Goal: Information Seeking & Learning: Check status

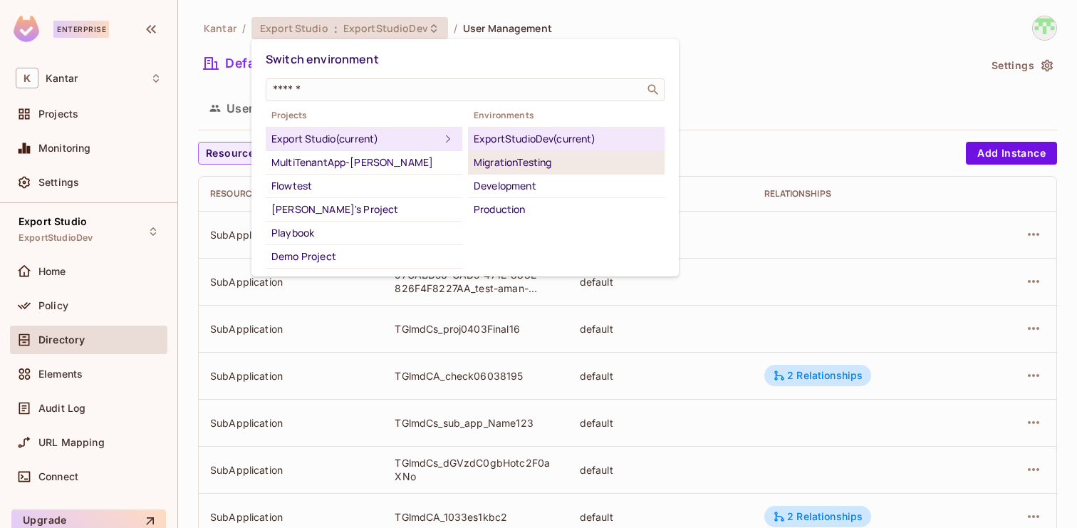
click at [513, 168] on div "MigrationTesting" at bounding box center [566, 162] width 185 height 17
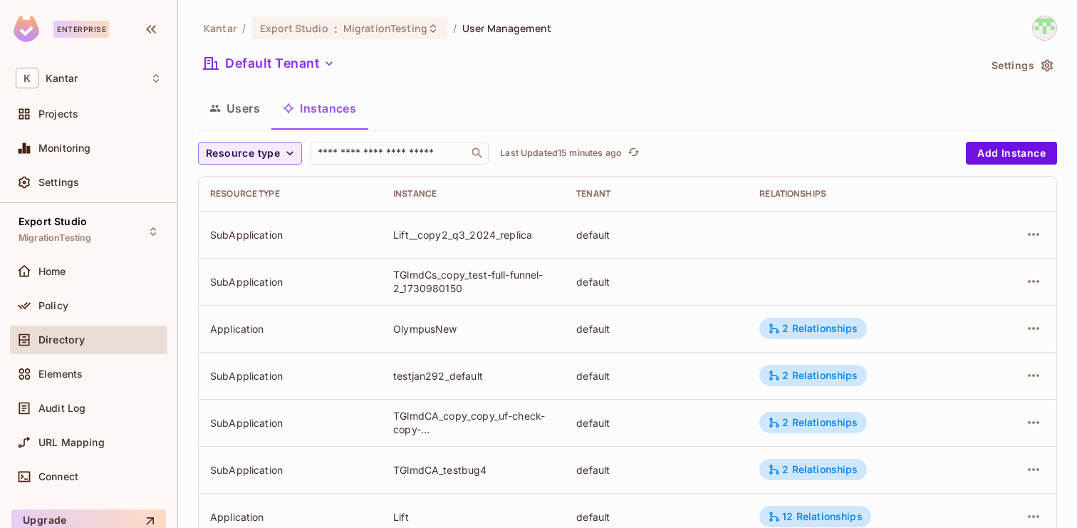
scroll to position [467, 0]
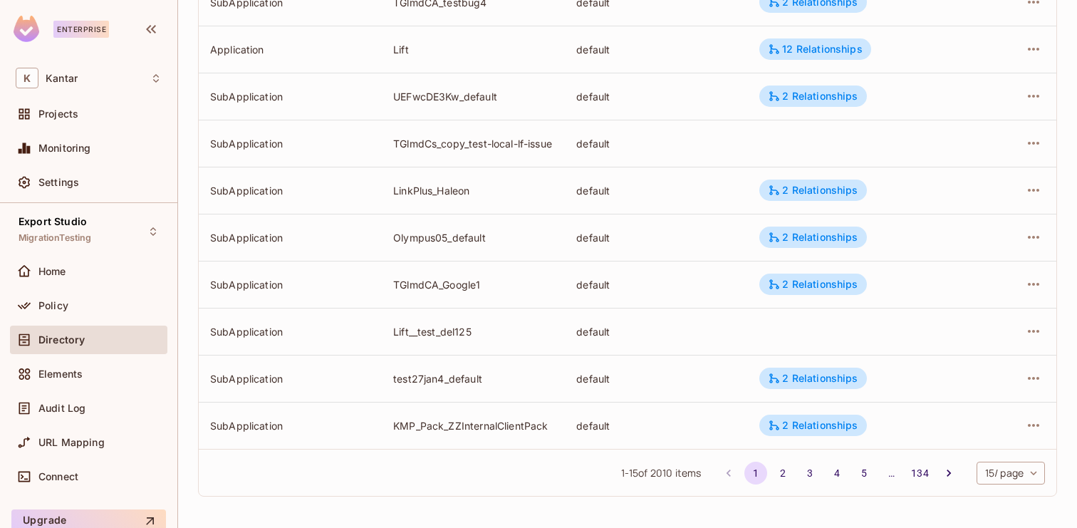
click at [1006, 472] on body "Enterprise K Kantar Projects Monitoring Settings Export Studio MigrationTesting…" at bounding box center [538, 264] width 1077 height 528
click at [1000, 504] on li "100 / page" at bounding box center [1009, 496] width 71 height 30
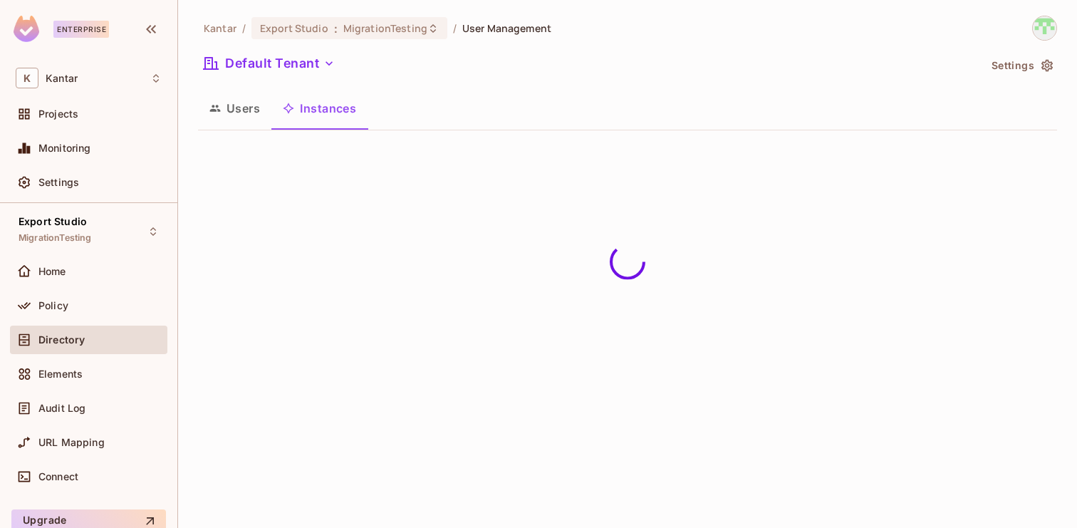
scroll to position [0, 0]
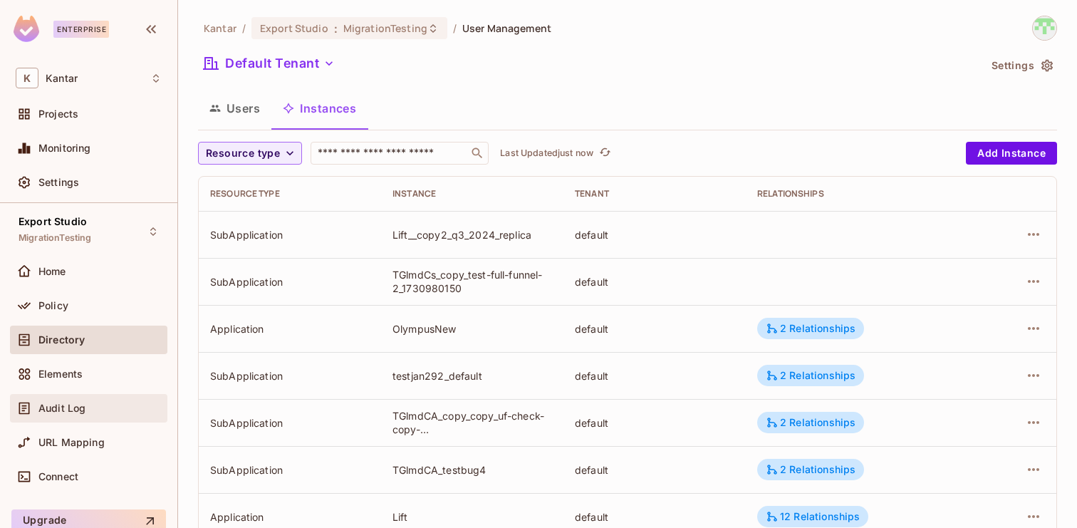
click at [106, 414] on div "Audit Log" at bounding box center [89, 408] width 146 height 17
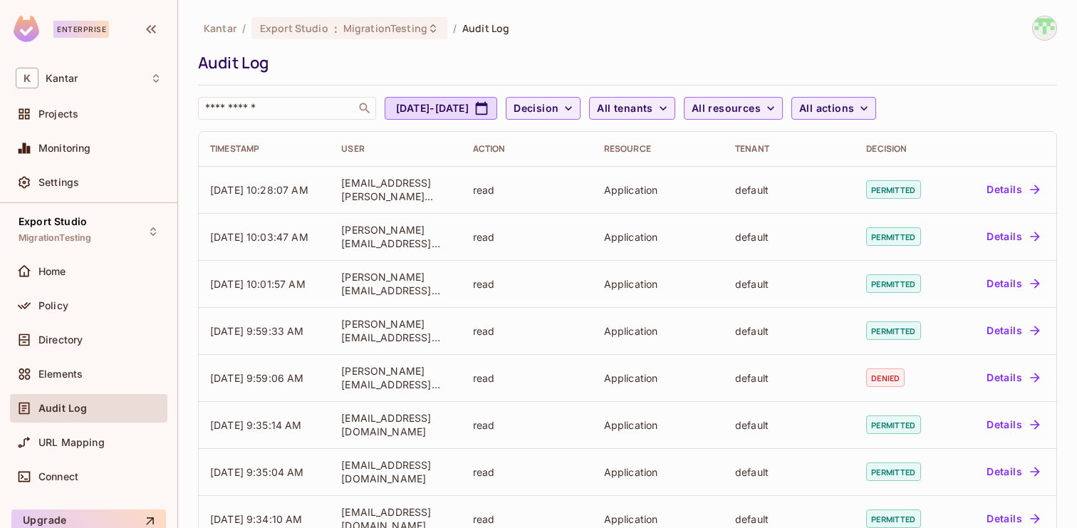
scroll to position [411, 0]
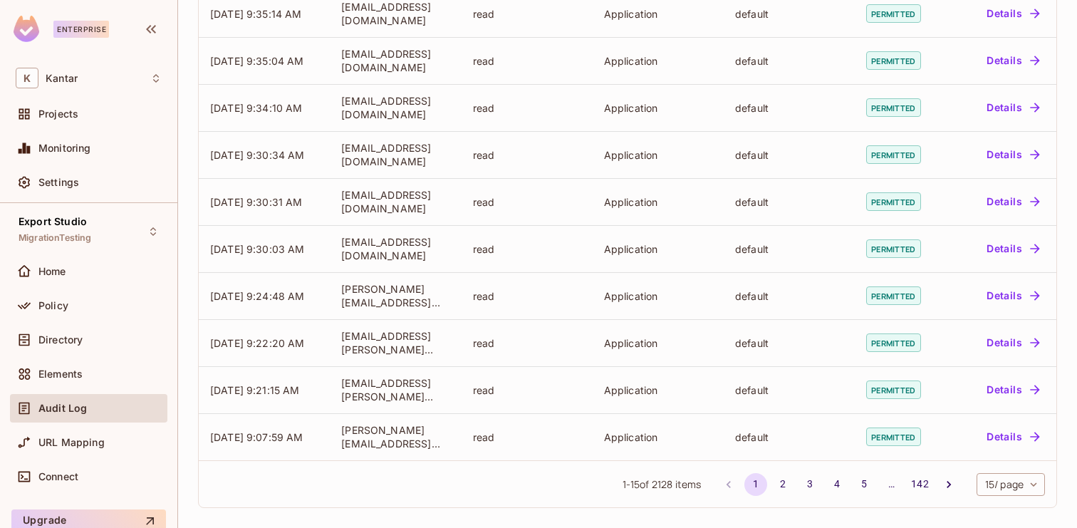
click at [998, 471] on div "1 - 15 of 2128 items 1 2 3 4 5 … 142 15 / page ** ​" at bounding box center [627, 483] width 857 height 47
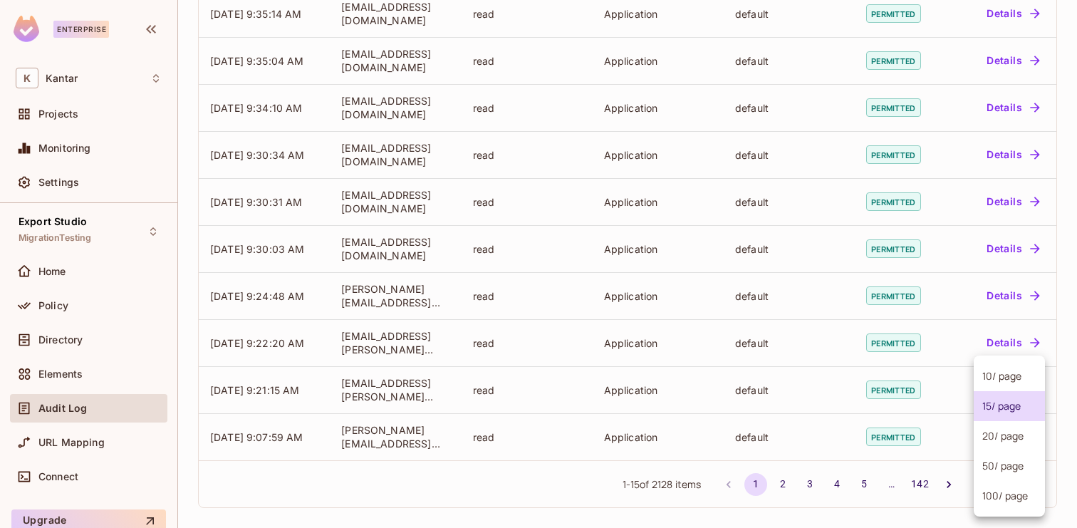
click at [992, 481] on body "Enterprise K Kantar Projects Monitoring Settings Export Studio MigrationTesting…" at bounding box center [538, 264] width 1077 height 528
click at [991, 488] on li "100 / page" at bounding box center [1009, 496] width 71 height 30
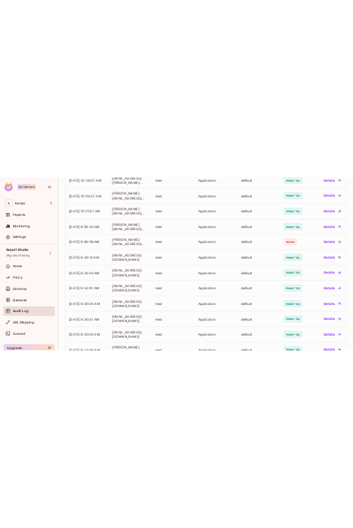
scroll to position [0, 0]
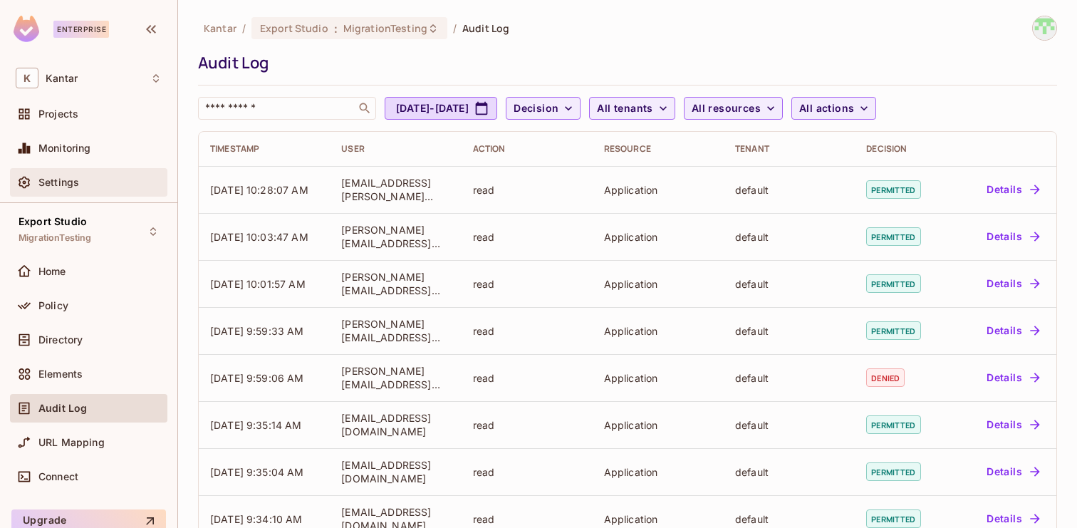
click at [16, 189] on span at bounding box center [24, 182] width 17 height 17
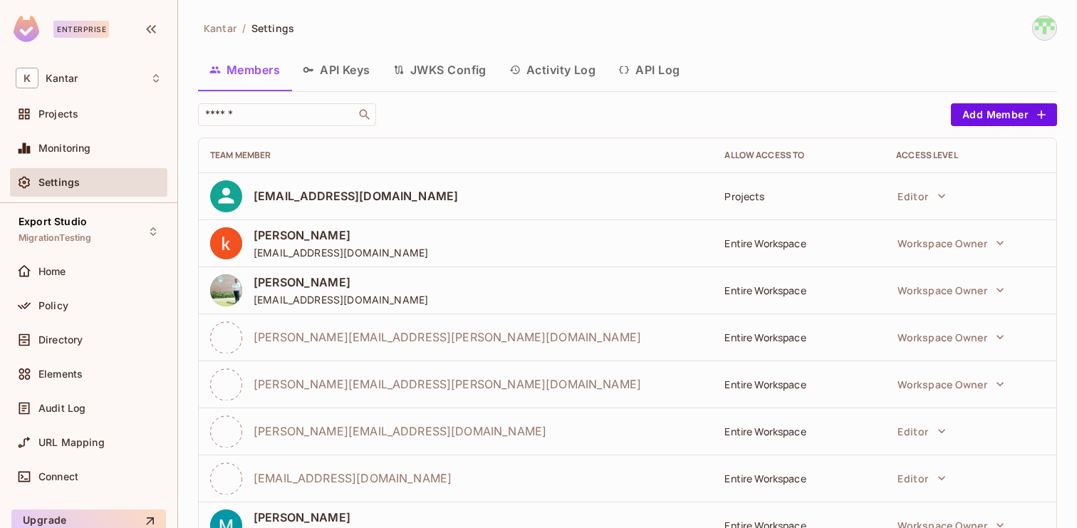
click at [669, 70] on button "API Log" at bounding box center [649, 70] width 84 height 36
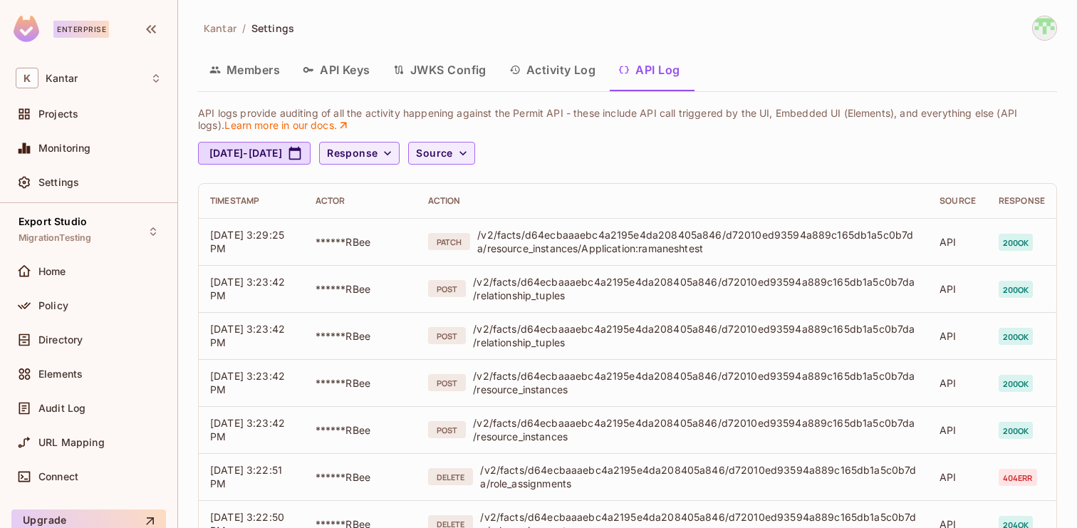
click at [541, 84] on button "Activity Log" at bounding box center [553, 70] width 110 height 36
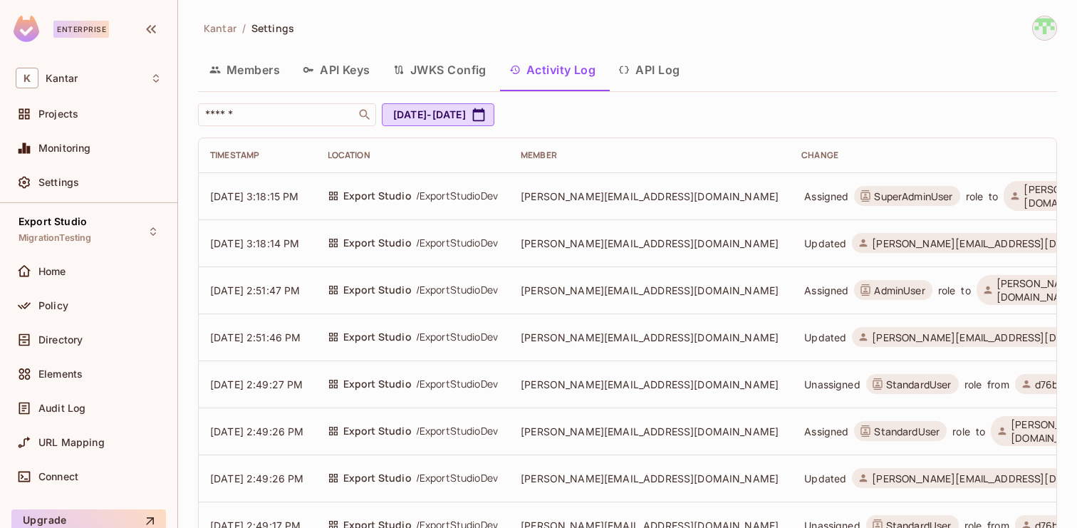
click at [666, 80] on button "API Log" at bounding box center [649, 70] width 84 height 36
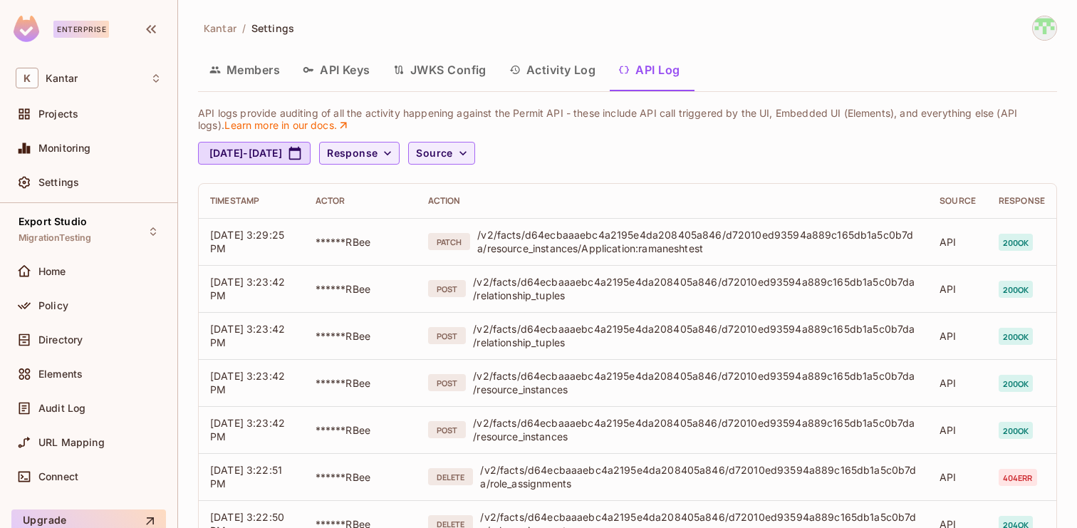
click at [434, 80] on button "JWKS Config" at bounding box center [440, 70] width 116 height 36
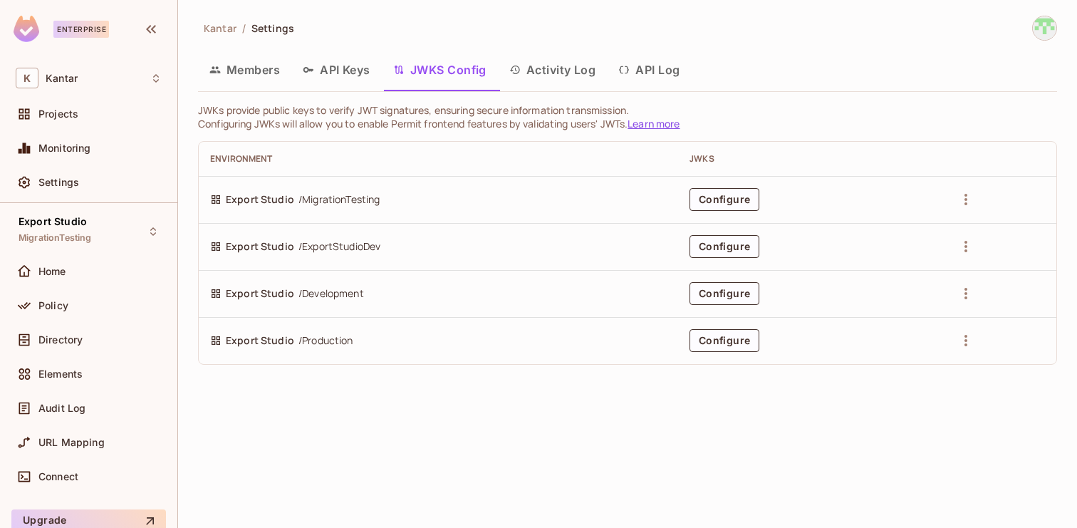
click at [652, 71] on button "API Log" at bounding box center [649, 70] width 84 height 36
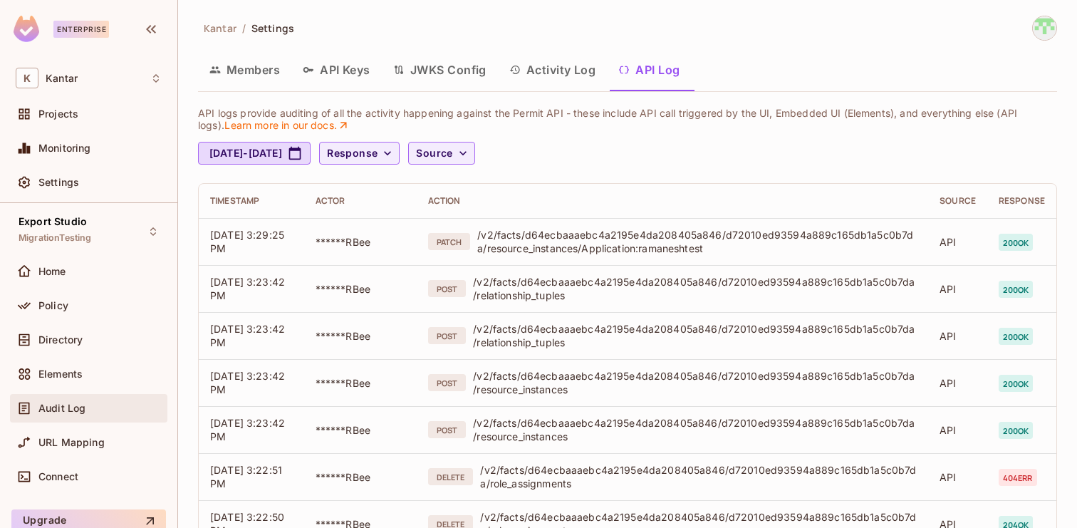
click at [51, 414] on div "Audit Log" at bounding box center [89, 408] width 146 height 17
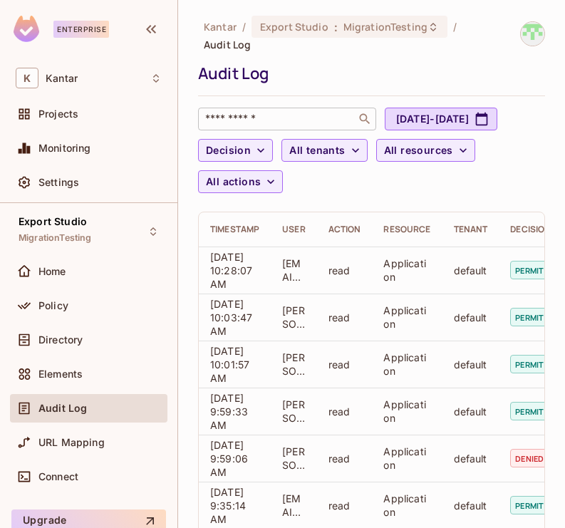
click at [335, 113] on input "text" at bounding box center [277, 119] width 150 height 14
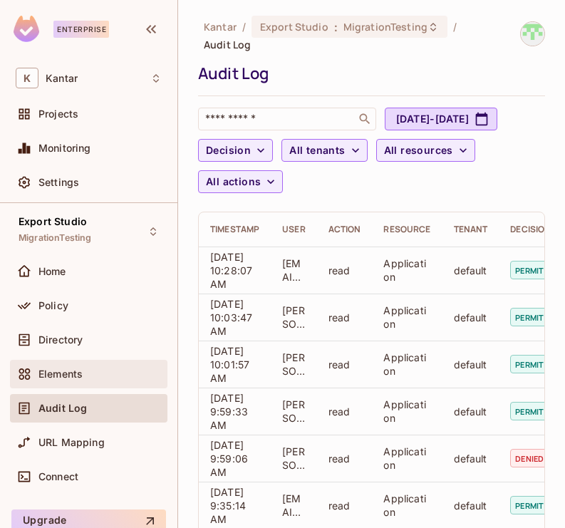
click at [80, 384] on div "Elements" at bounding box center [88, 374] width 157 height 28
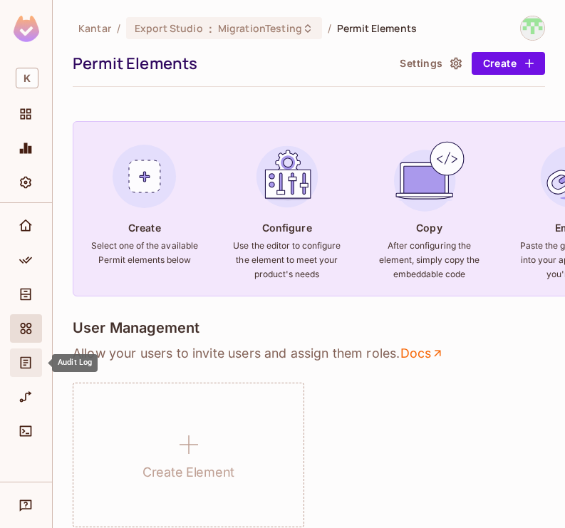
click at [26, 360] on icon "Audit Log" at bounding box center [26, 363] width 11 height 12
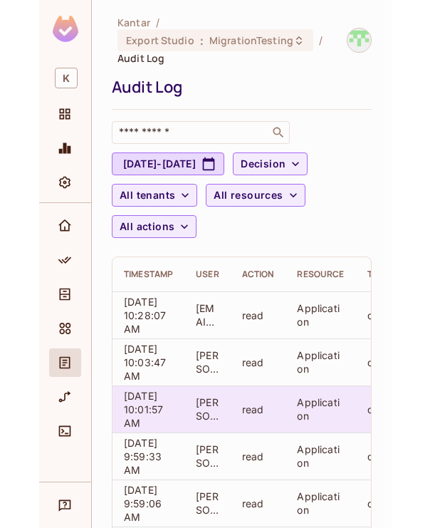
scroll to position [537, 0]
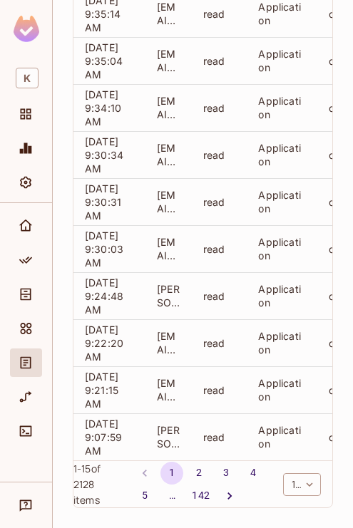
click at [351, 191] on div "Kantar / Export Studio : MigrationTesting / Audit Log Audit Log ​ [DATE] - [DAT…" at bounding box center [203, 264] width 300 height 528
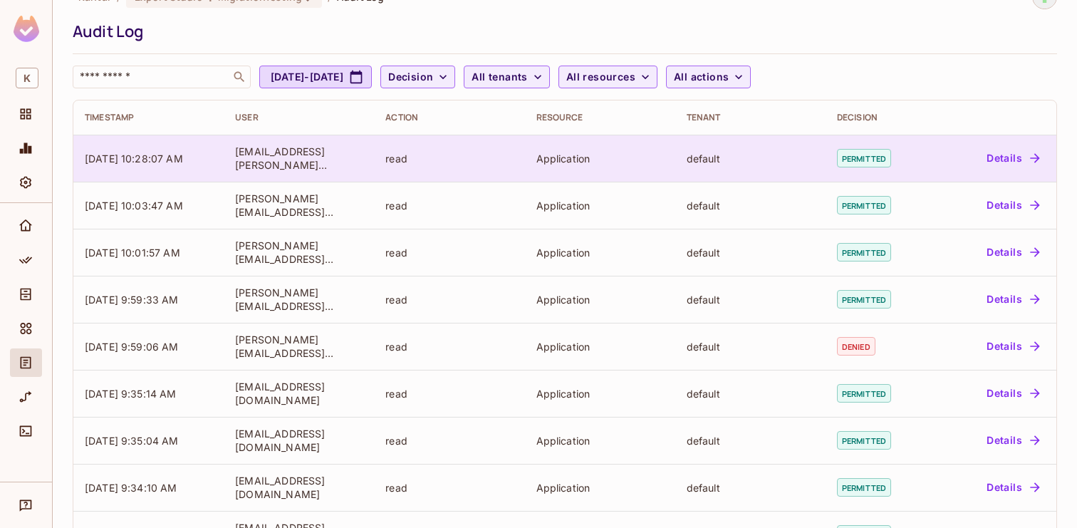
scroll to position [0, 0]
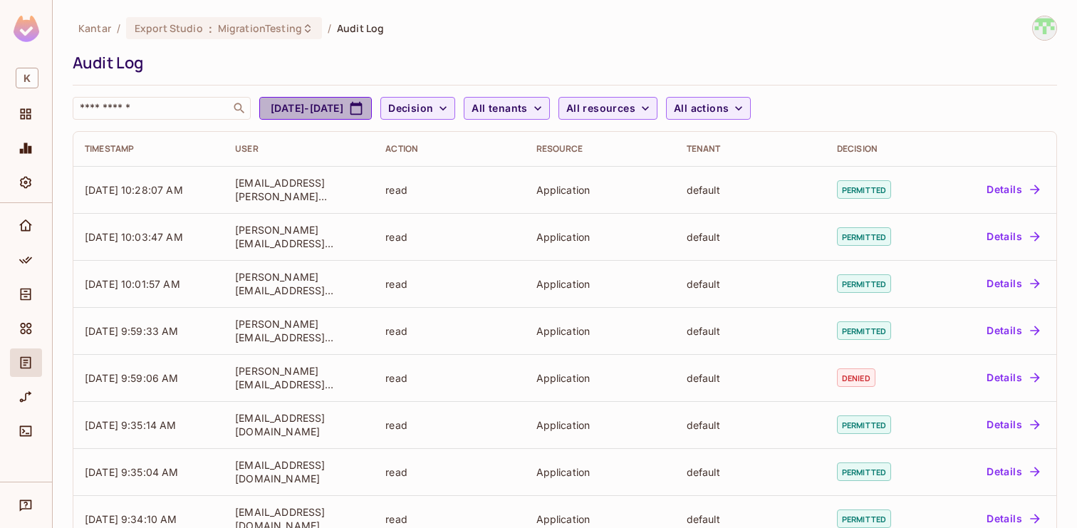
click at [372, 110] on button "[DATE] - [DATE]" at bounding box center [315, 108] width 113 height 23
select select "*"
select select "****"
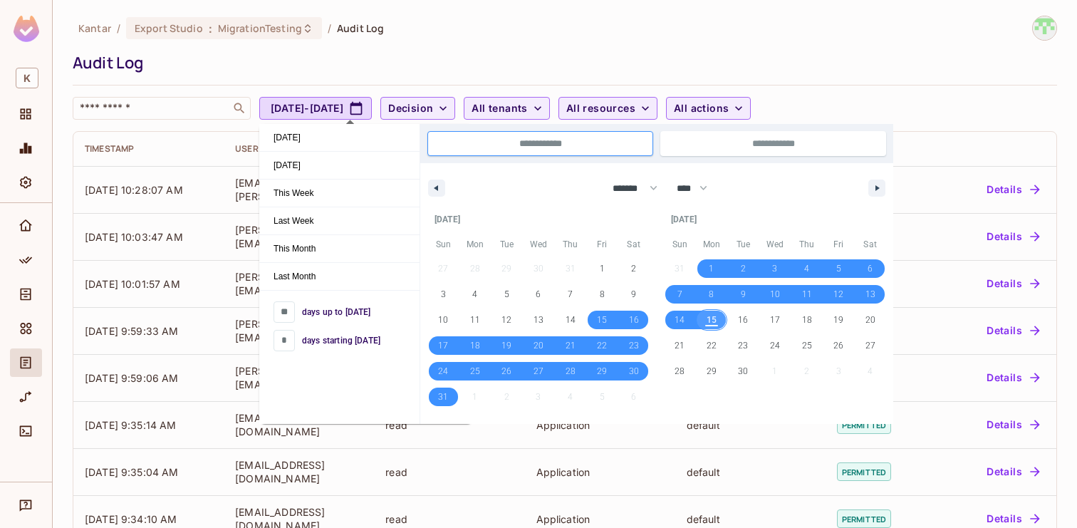
click at [710, 323] on span "15" at bounding box center [711, 320] width 10 height 26
type input "*"
type input "**********"
select select "*"
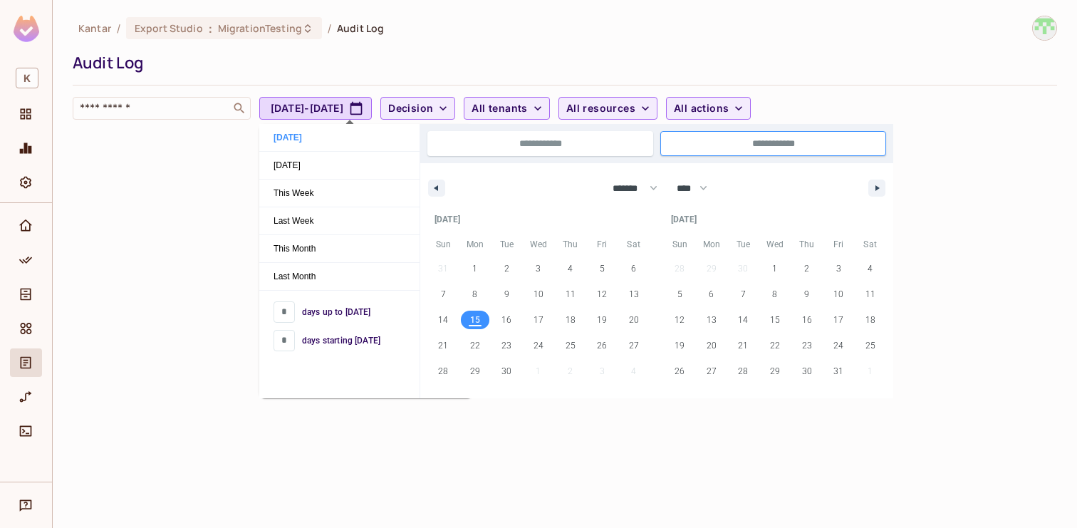
click at [914, 99] on div "​ [DATE] - [DATE] Decision All tenants All resources All actions" at bounding box center [561, 108] width 977 height 23
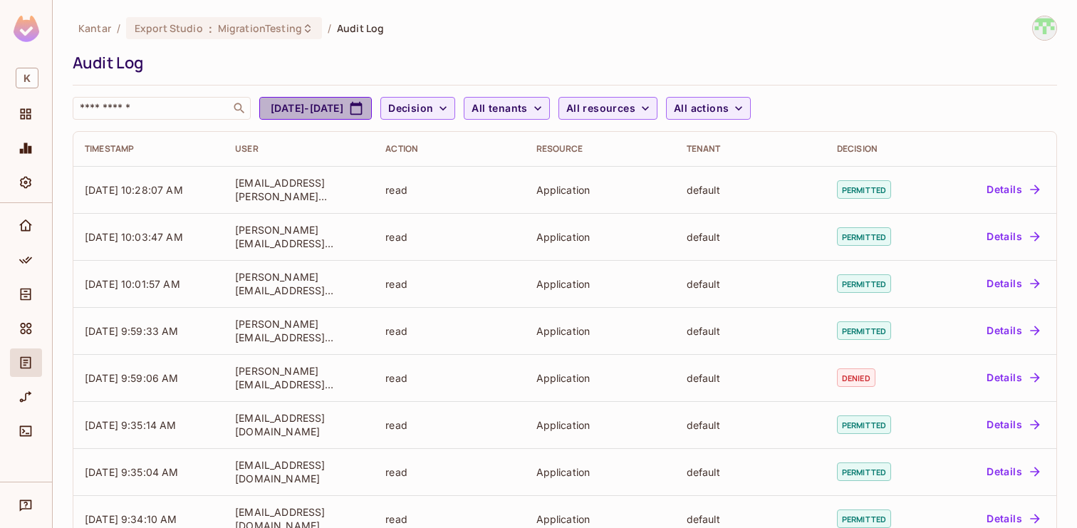
click at [355, 109] on button "[DATE] - [DATE]" at bounding box center [315, 108] width 113 height 23
select select "*"
select select "****"
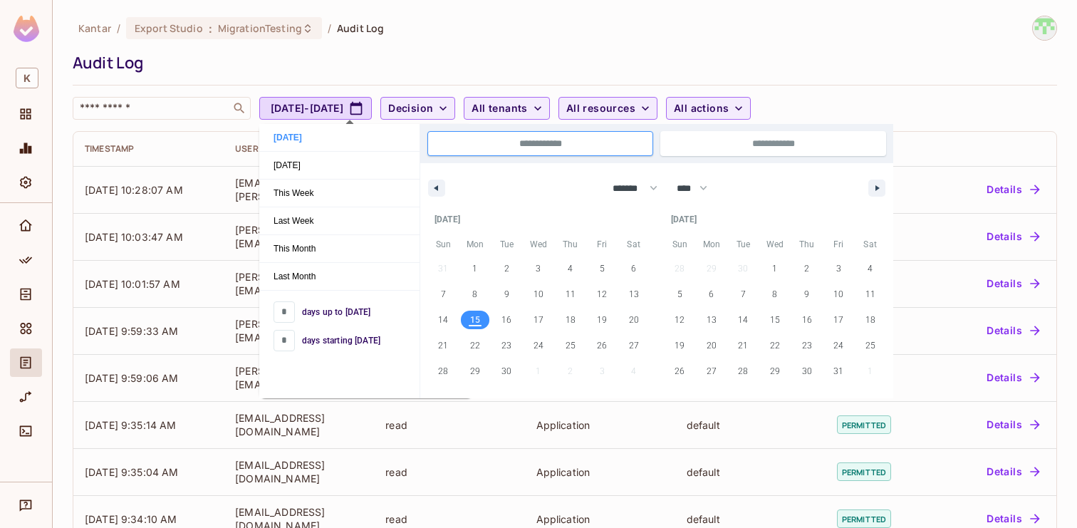
click at [763, 46] on div "Kantar / Export Studio : MigrationTesting / Audit Log Audit Log ​ [DATE] - [DAT…" at bounding box center [565, 68] width 984 height 104
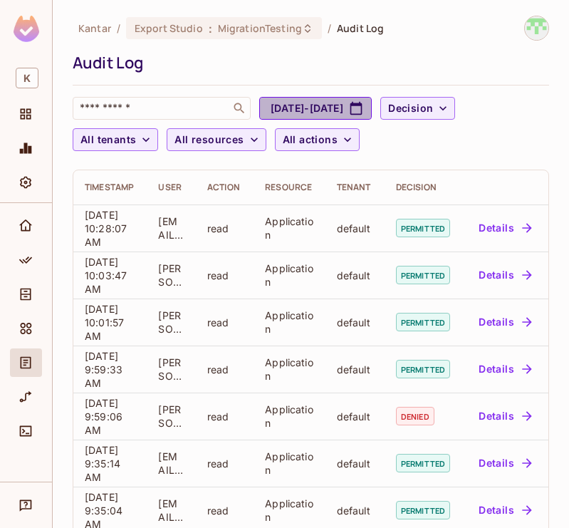
click at [320, 113] on button "[DATE] - [DATE]" at bounding box center [315, 108] width 113 height 23
select select "*"
select select "****"
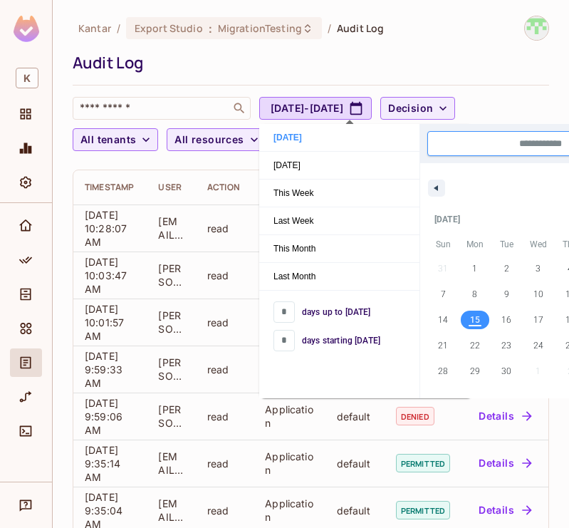
click at [470, 318] on span "15" at bounding box center [475, 320] width 10 height 26
click at [474, 320] on span "15" at bounding box center [475, 320] width 10 height 26
click at [384, 55] on div "Audit Log" at bounding box center [307, 62] width 469 height 21
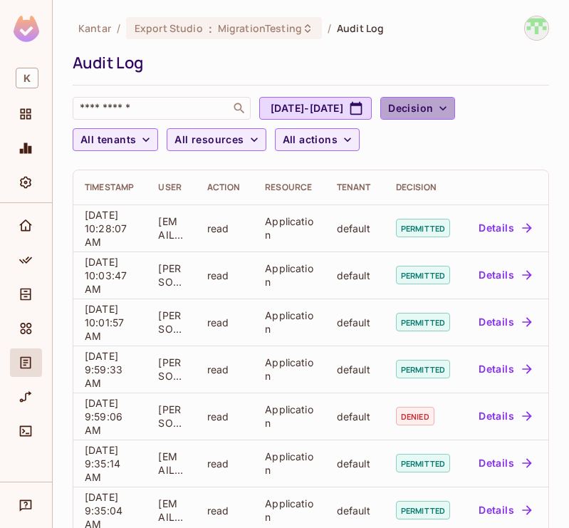
click at [433, 115] on span "Decision" at bounding box center [410, 109] width 45 height 18
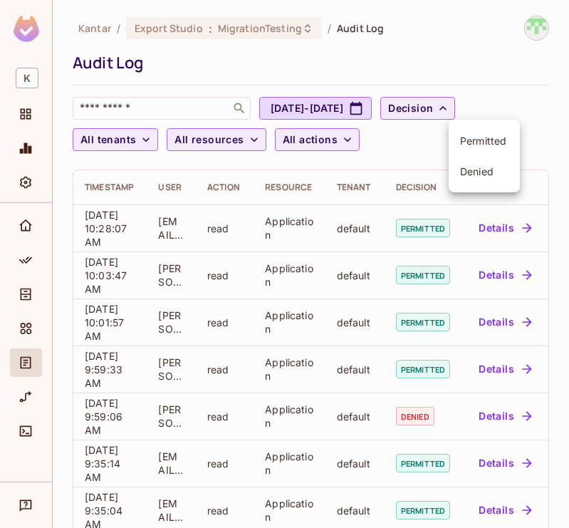
click at [447, 51] on div at bounding box center [284, 264] width 569 height 528
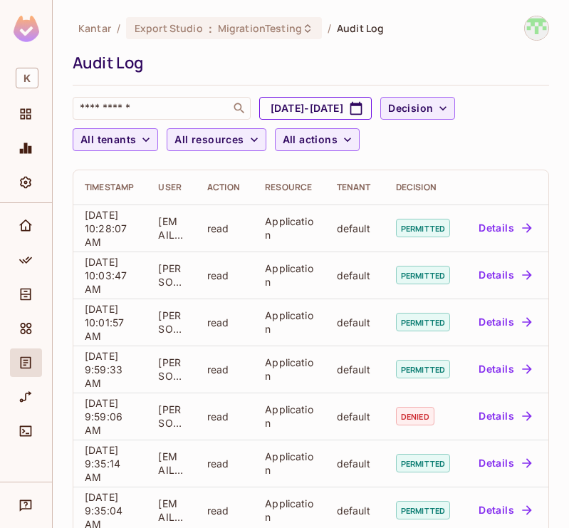
click at [350, 105] on button "[DATE] - [DATE]" at bounding box center [315, 108] width 113 height 23
select select "*"
select select "****"
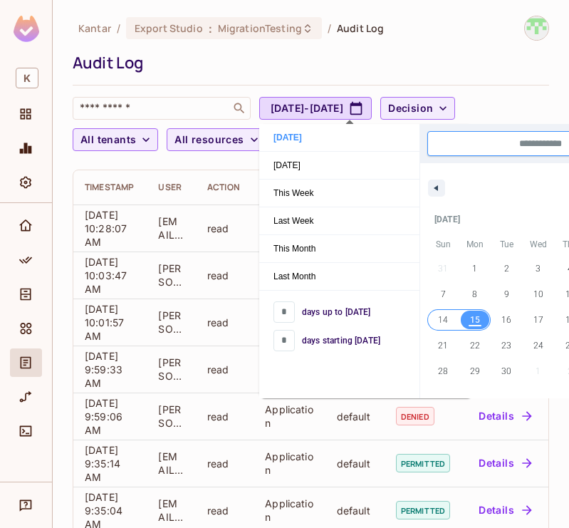
click at [444, 322] on span "14" at bounding box center [443, 320] width 10 height 26
type input "*"
type input "**********"
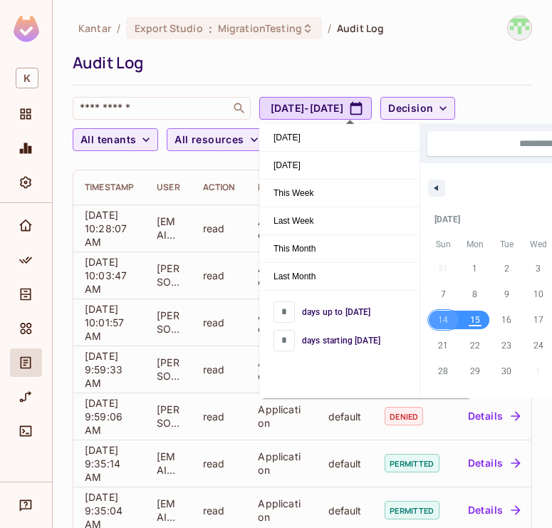
click at [312, 66] on div "Audit Log" at bounding box center [299, 62] width 452 height 21
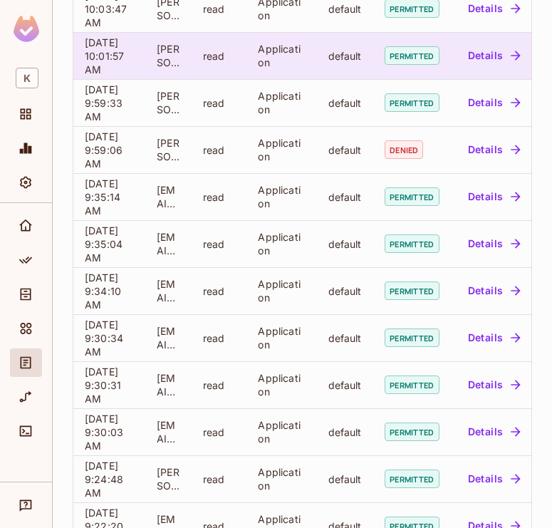
scroll to position [449, 0]
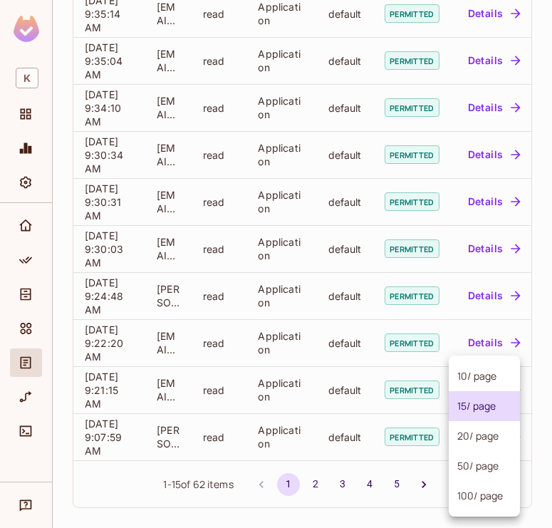
click at [476, 479] on body "K Kantar / Export Studio : MigrationTesting / Audit Log Audit Log ​ [DATE] - [D…" at bounding box center [276, 264] width 552 height 528
click at [468, 475] on li "50 / page" at bounding box center [484, 466] width 71 height 30
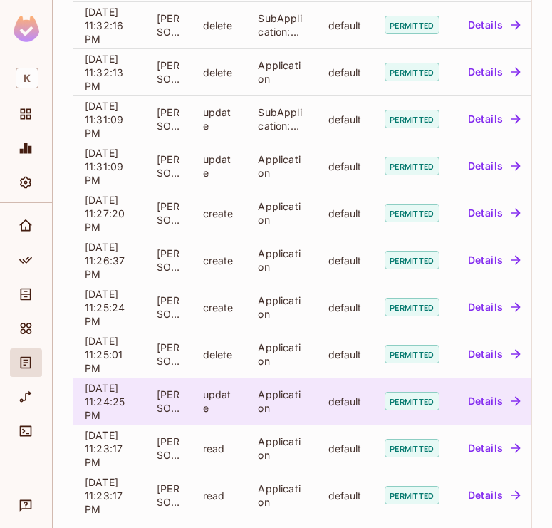
scroll to position [2095, 0]
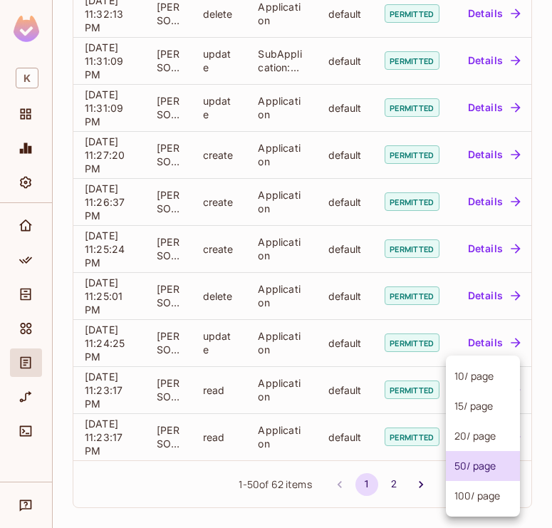
click at [486, 479] on body "K Kantar / Export Studio : MigrationTesting / Audit Log Audit Log ​ [DATE] - [D…" at bounding box center [276, 264] width 552 height 528
click at [484, 459] on li "50 / page" at bounding box center [483, 466] width 74 height 30
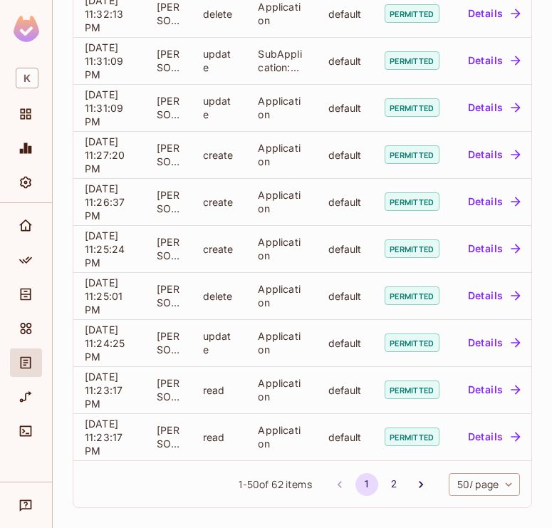
click at [469, 483] on body "K Kantar / Export Studio : MigrationTesting / Audit Log Audit Log ​ [DATE] - [D…" at bounding box center [276, 264] width 552 height 528
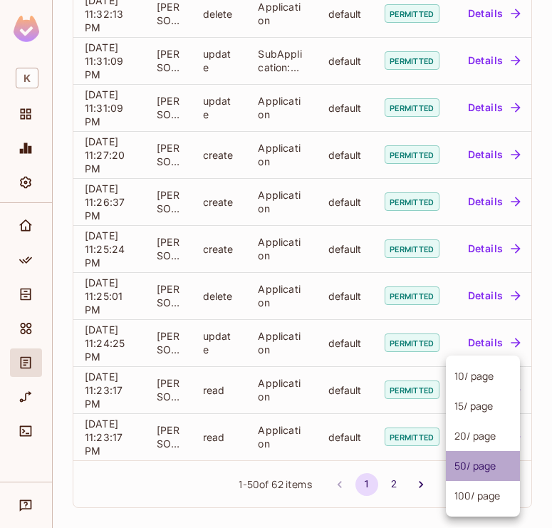
click at [474, 466] on li "50 / page" at bounding box center [483, 466] width 74 height 30
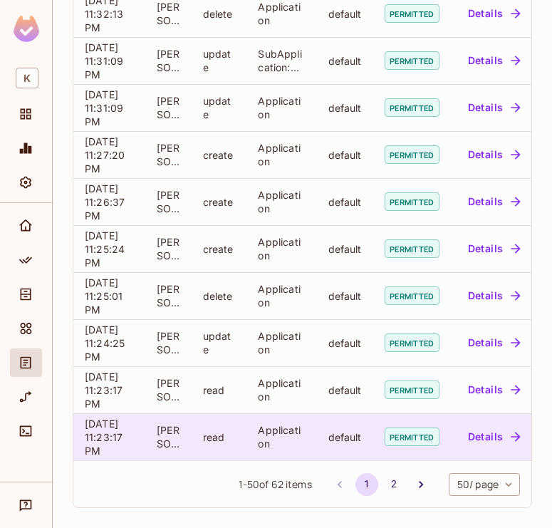
click at [122, 442] on span "[DATE] 11:23:17 PM" at bounding box center [104, 436] width 38 height 39
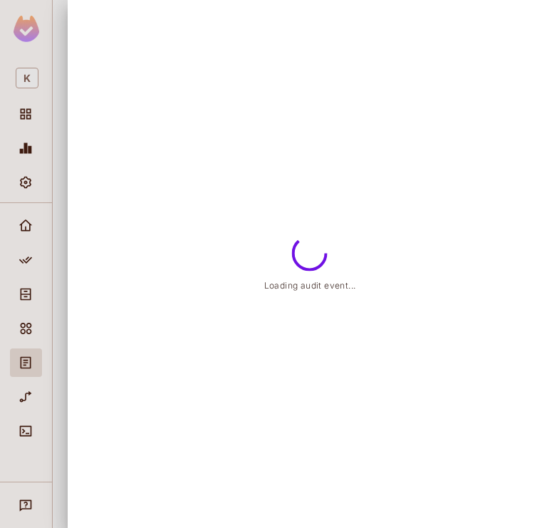
click at [131, 442] on div at bounding box center [276, 264] width 552 height 528
